Goal: Navigation & Orientation: Find specific page/section

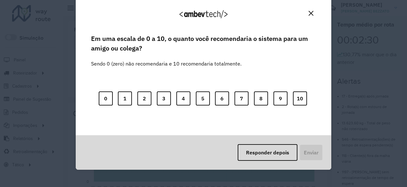
click at [307, 14] on button "Close" at bounding box center [311, 13] width 10 height 10
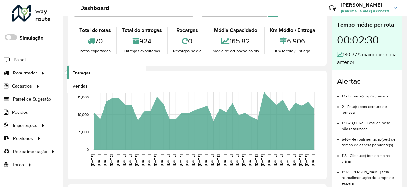
click at [81, 74] on span "Entregas" at bounding box center [82, 73] width 18 height 7
click at [27, 58] on li "Painel" at bounding box center [31, 59] width 63 height 13
click at [20, 58] on span "Painel" at bounding box center [20, 60] width 13 height 7
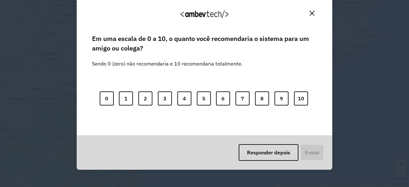
click at [310, 12] on img "Close" at bounding box center [312, 13] width 5 height 5
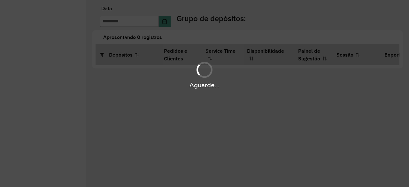
type input "**********"
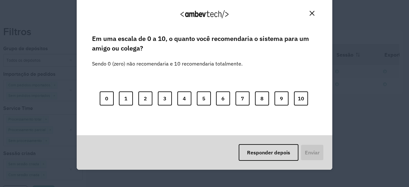
click at [311, 13] on img "Close" at bounding box center [312, 13] width 5 height 5
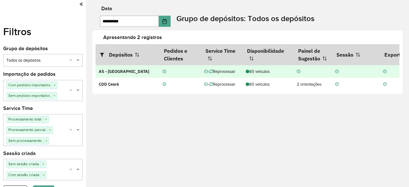
click at [254, 72] on div "85 veículos" at bounding box center [268, 71] width 44 height 6
click at [163, 71] on icon at bounding box center [165, 72] width 4 height 4
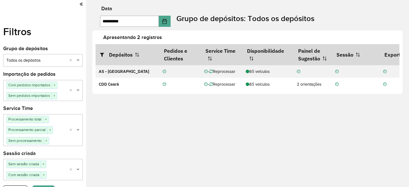
scroll to position [9, 0]
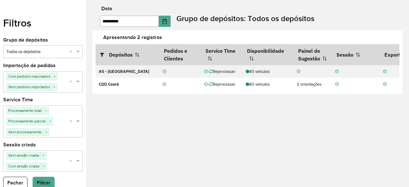
click at [193, 11] on div "Grupo de depósitos: Todos os depósitos" at bounding box center [243, 15] width 141 height 18
click at [14, 177] on button "Fechar" at bounding box center [15, 183] width 24 height 12
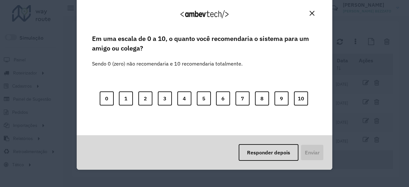
click at [310, 14] on img "Close" at bounding box center [312, 13] width 5 height 5
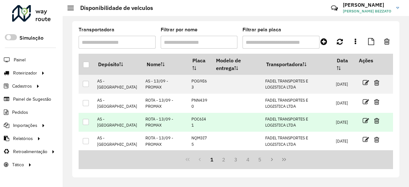
scroll to position [151, 0]
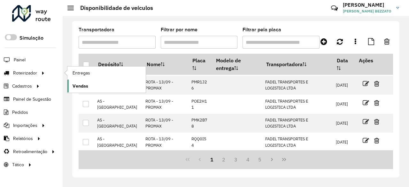
click at [88, 85] on link "Vendas" at bounding box center [106, 86] width 78 height 13
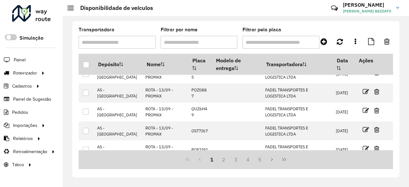
scroll to position [0, 0]
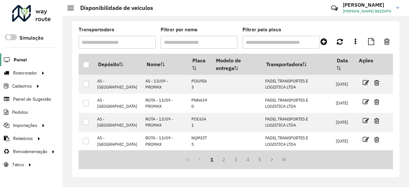
click at [24, 57] on span "Painel" at bounding box center [20, 60] width 13 height 7
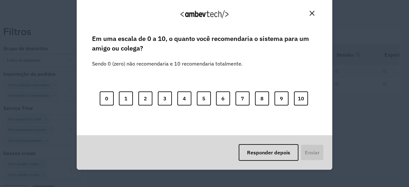
click at [314, 12] on button "Close" at bounding box center [312, 13] width 10 height 10
